Goal: Task Accomplishment & Management: Manage account settings

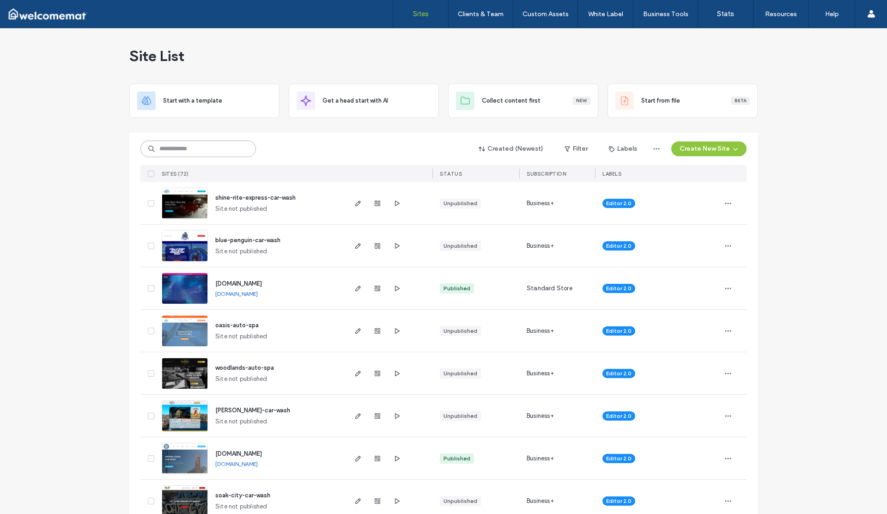
click at [221, 148] on input at bounding box center [199, 149] width 116 height 17
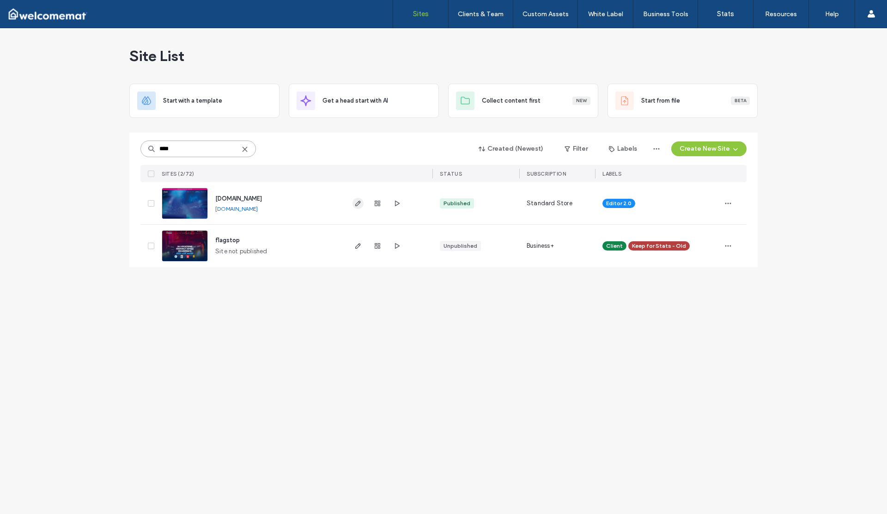
type input "****"
click at [355, 202] on icon "button" at bounding box center [358, 203] width 7 height 7
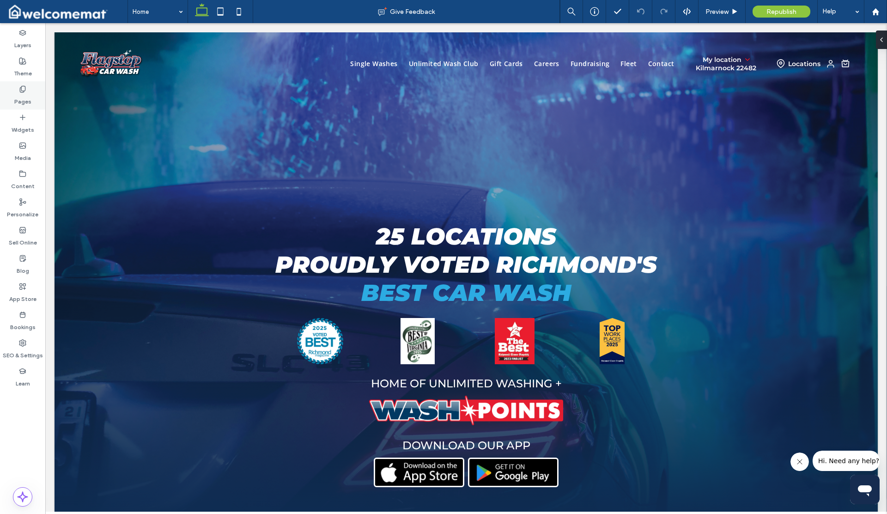
click at [21, 104] on label "Pages" at bounding box center [22, 99] width 17 height 13
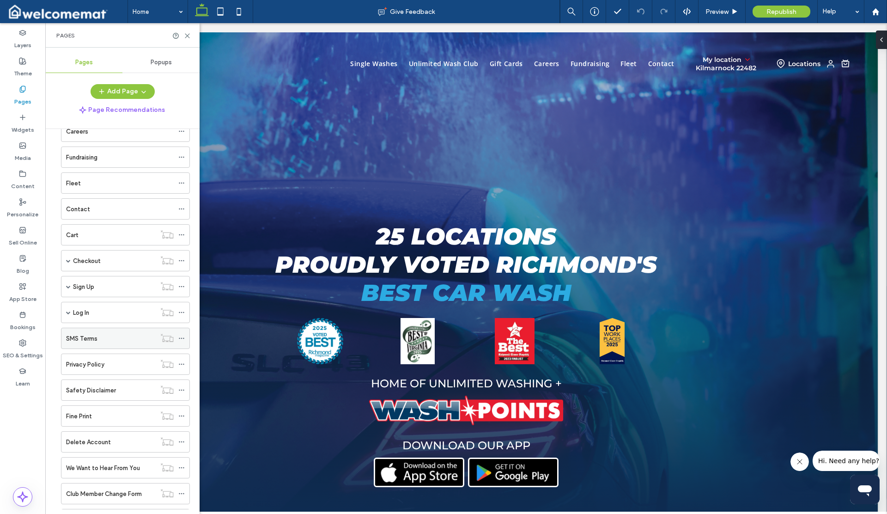
scroll to position [155, 0]
click at [68, 260] on span at bounding box center [68, 259] width 5 height 5
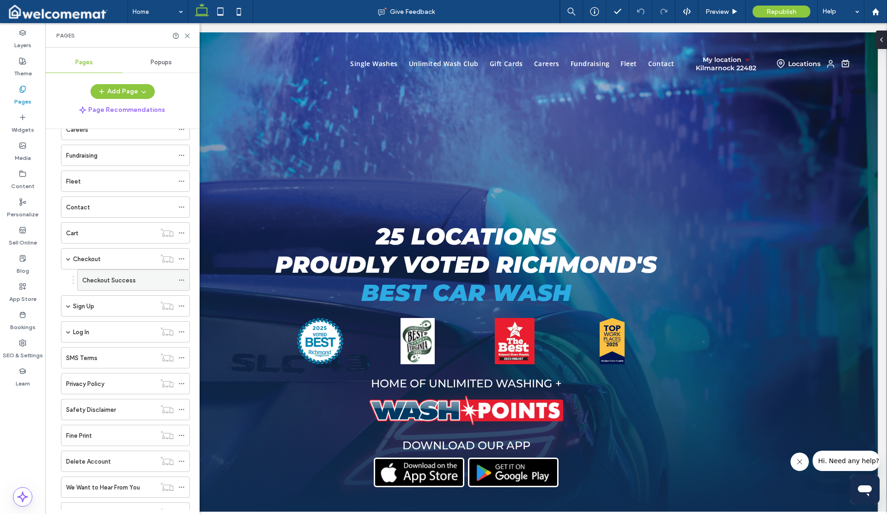
click at [99, 285] on div "Checkout Success" at bounding box center [128, 280] width 92 height 20
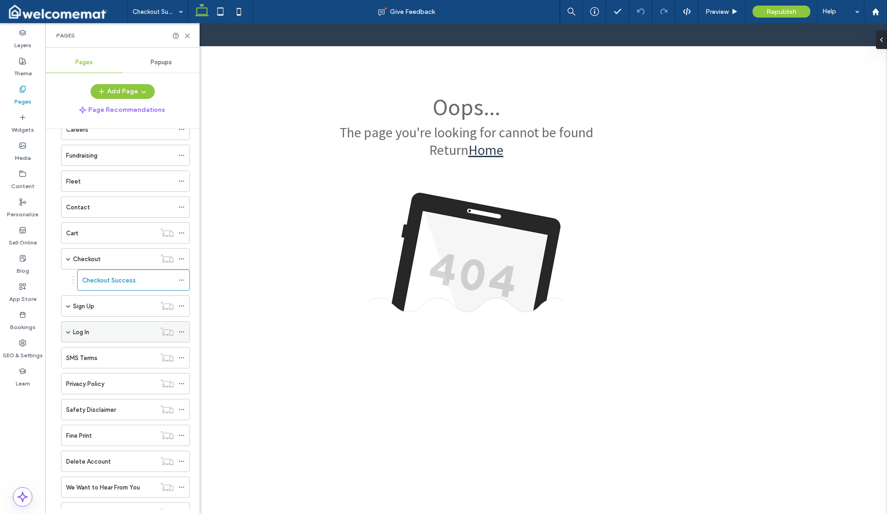
click at [66, 333] on span at bounding box center [68, 332] width 5 height 5
click at [86, 331] on label "Log In" at bounding box center [81, 332] width 16 height 16
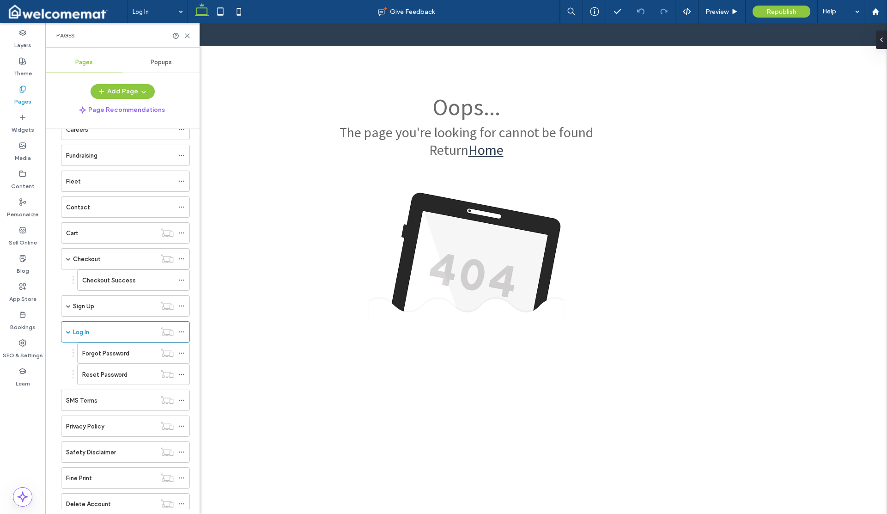
click at [22, 183] on div at bounding box center [443, 257] width 887 height 514
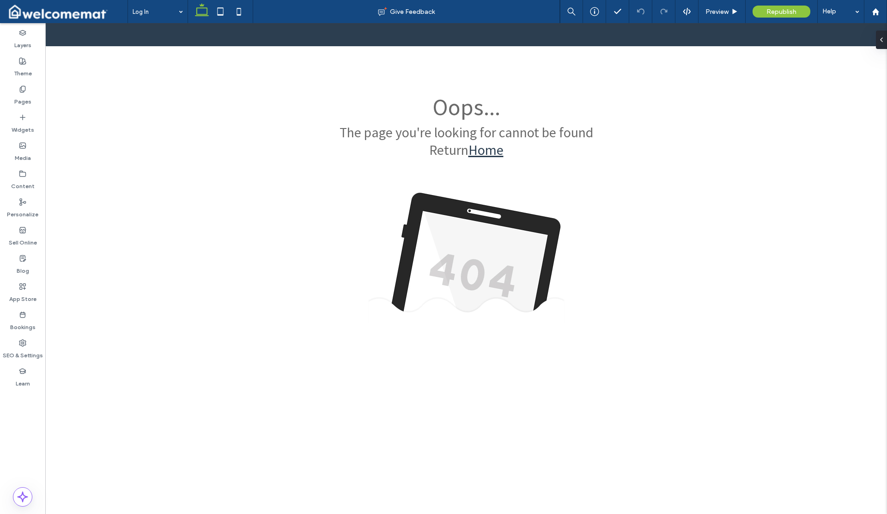
click at [20, 185] on div at bounding box center [443, 257] width 887 height 514
click at [27, 352] on div at bounding box center [443, 257] width 887 height 514
